Goal: Find contact information: Find contact information

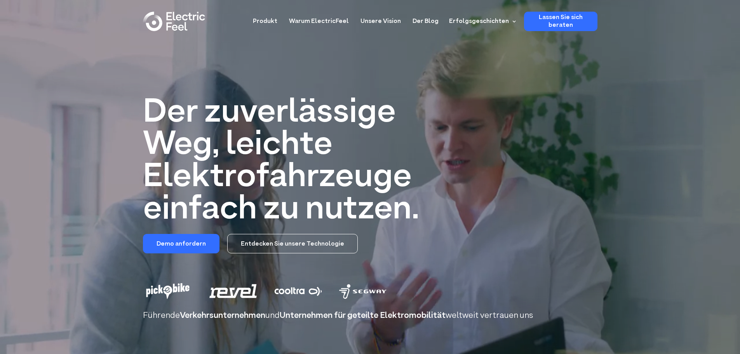
click at [525, 93] on div "Der zuverlässige Weg, leichte Elektrofahrzeuge einfach zu nutzen. Demo anforder…" at bounding box center [370, 185] width 740 height 370
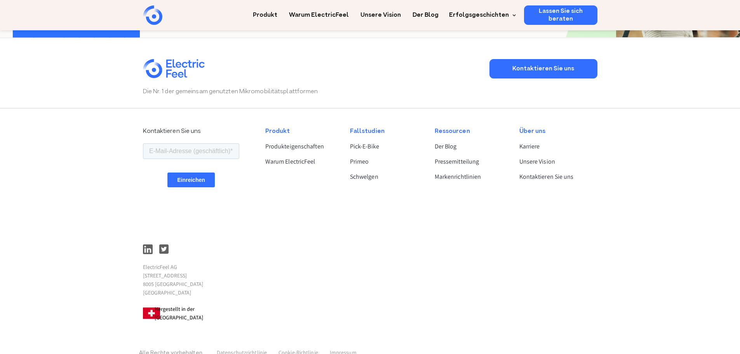
scroll to position [2194, 0]
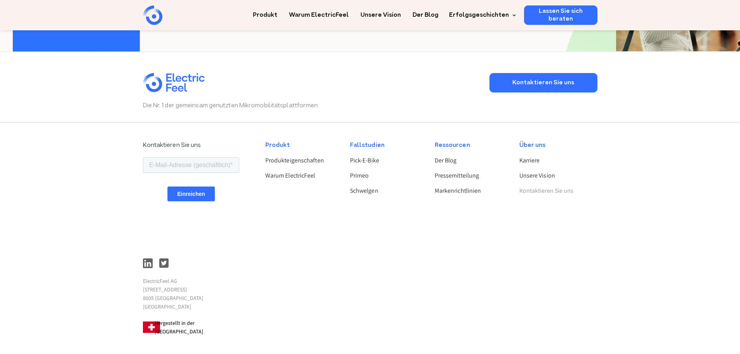
click at [545, 195] on font "Kontaktieren Sie uns" at bounding box center [546, 190] width 54 height 8
